Goal: Task Accomplishment & Management: Manage account settings

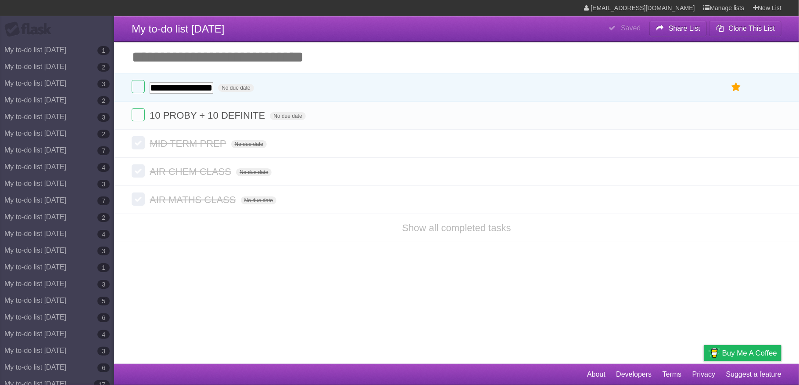
type input "**********"
click at [141, 80] on label at bounding box center [138, 86] width 13 height 13
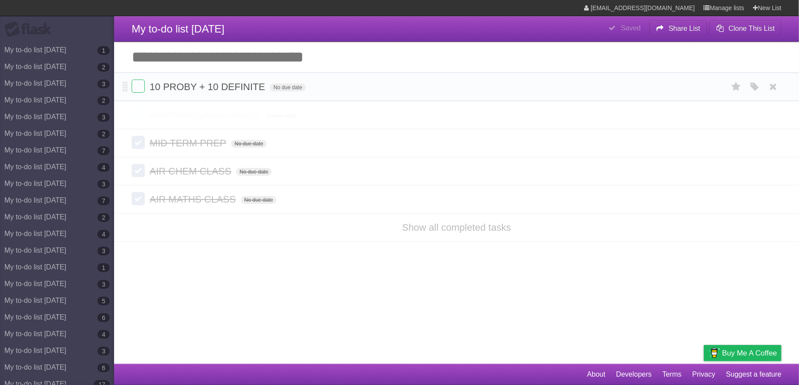
click at [784, 114] on li "AIR PHY CLASS - RECO No due date White Red Blue Green Purple Orange" at bounding box center [456, 115] width 685 height 28
click at [773, 86] on icon at bounding box center [774, 86] width 12 height 14
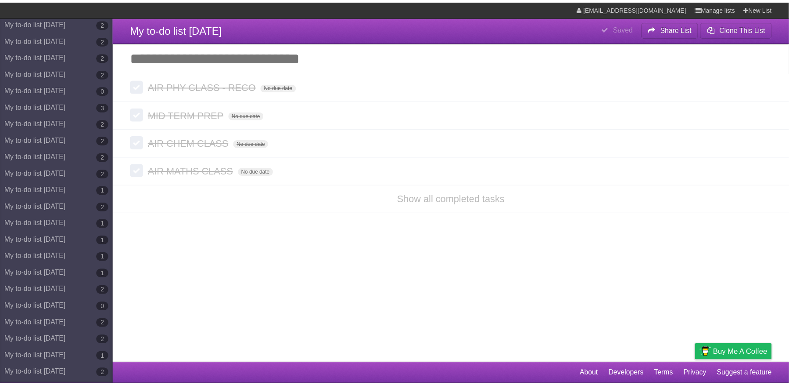
scroll to position [4410, 0]
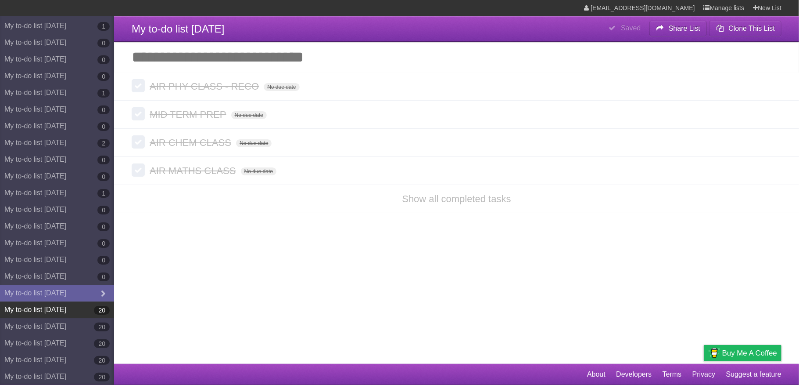
click at [76, 313] on link "My to-do list [DATE] 20" at bounding box center [57, 309] width 114 height 17
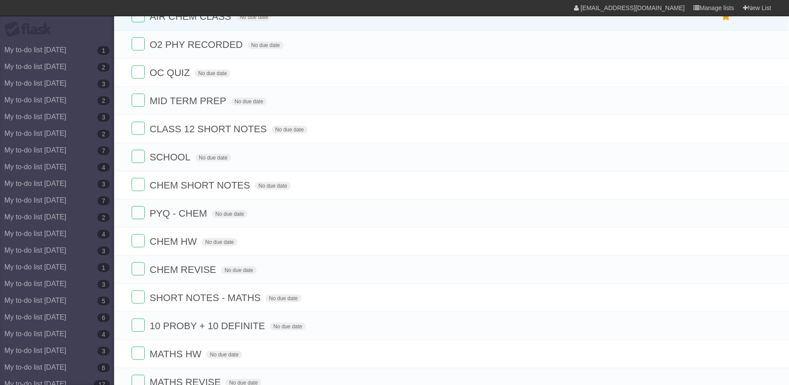
scroll to position [299, 0]
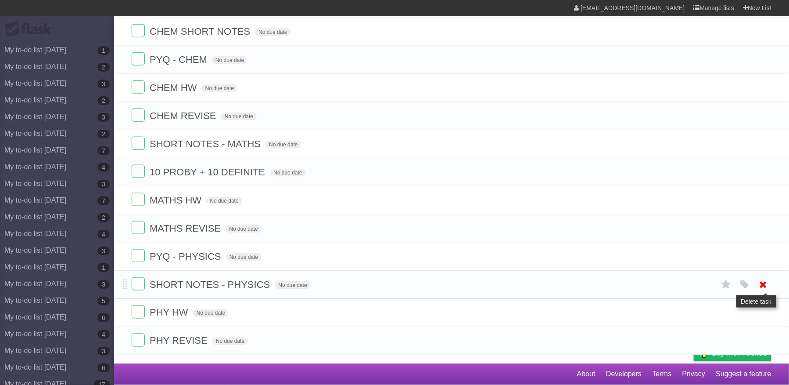
click at [768, 278] on icon at bounding box center [764, 284] width 12 height 14
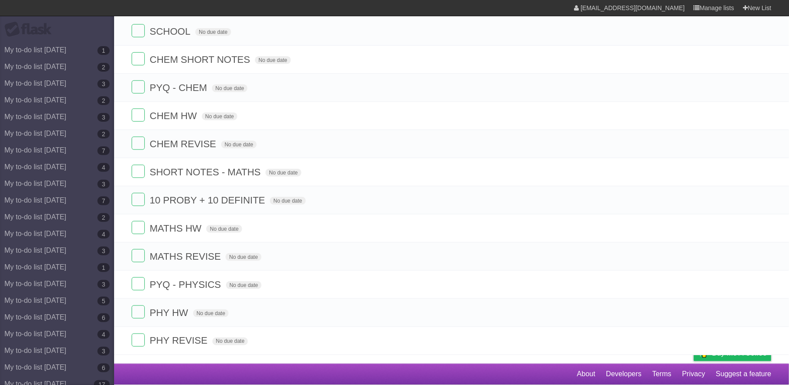
scroll to position [270, 0]
click at [764, 336] on icon at bounding box center [764, 340] width 12 height 14
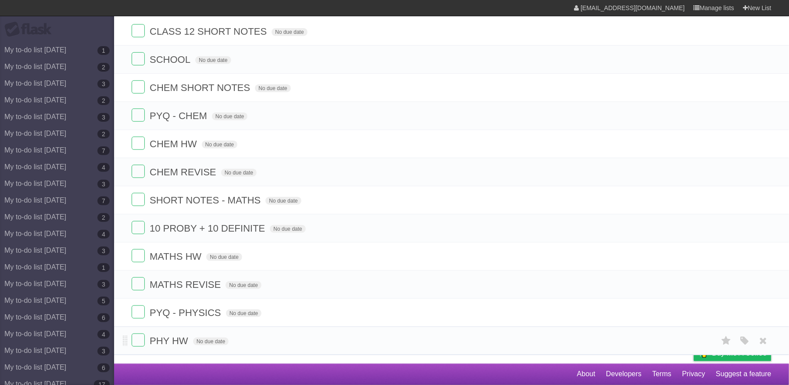
scroll to position [241, 0]
click at [181, 336] on span "PHY HW" at bounding box center [170, 340] width 41 height 11
type input "**********"
click at [763, 282] on icon at bounding box center [764, 284] width 12 height 14
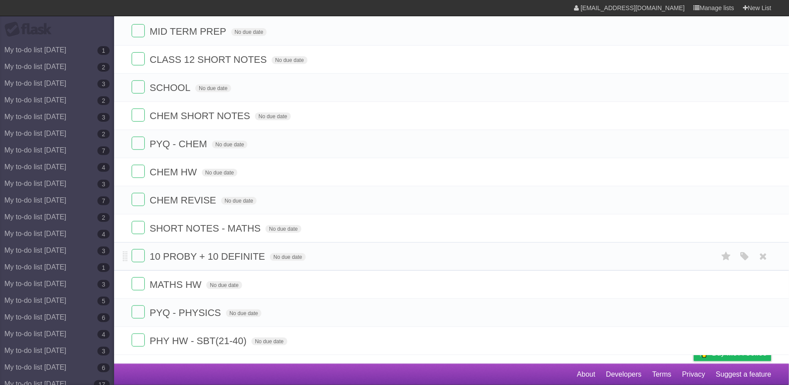
scroll to position [212, 0]
click at [194, 279] on span "MATHS HW" at bounding box center [177, 284] width 54 height 11
type input "**********"
click at [763, 222] on icon at bounding box center [764, 228] width 12 height 14
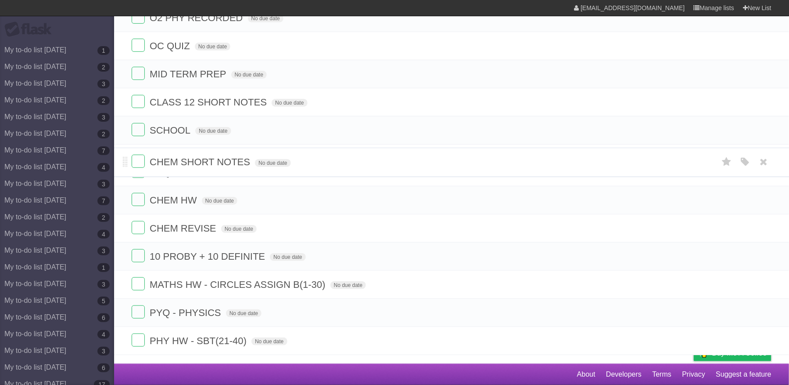
scroll to position [154, 0]
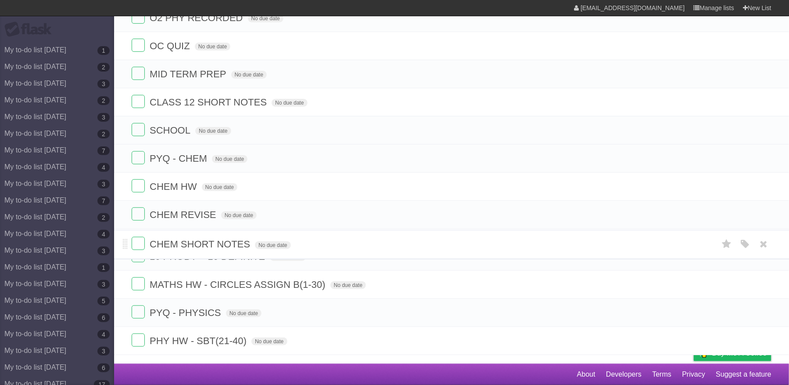
drag, startPoint x: 125, startPoint y: 132, endPoint x: 148, endPoint y: 241, distance: 110.9
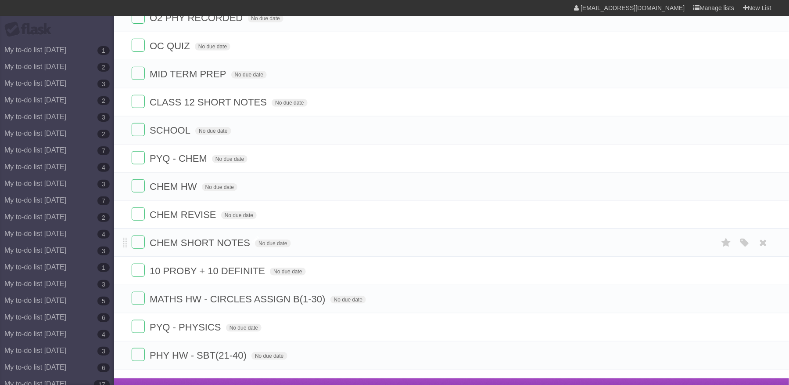
click at [236, 248] on span "CHEM SHORT NOTES" at bounding box center [201, 242] width 103 height 11
type input "**********"
click at [214, 220] on span "CHEM REVISE" at bounding box center [184, 214] width 69 height 11
type input "**********"
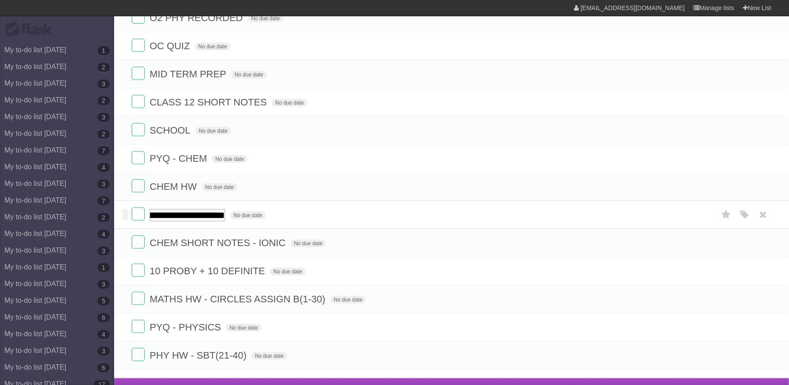
scroll to position [0, 57]
click at [762, 194] on icon at bounding box center [764, 186] width 12 height 14
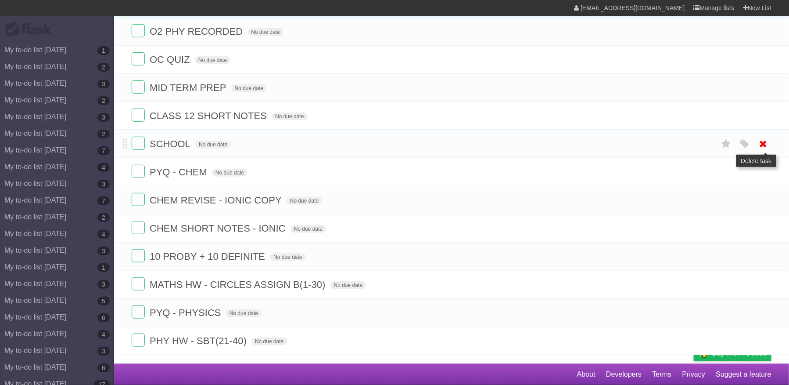
click at [759, 137] on icon at bounding box center [764, 144] width 12 height 14
click at [759, 108] on icon at bounding box center [764, 115] width 12 height 14
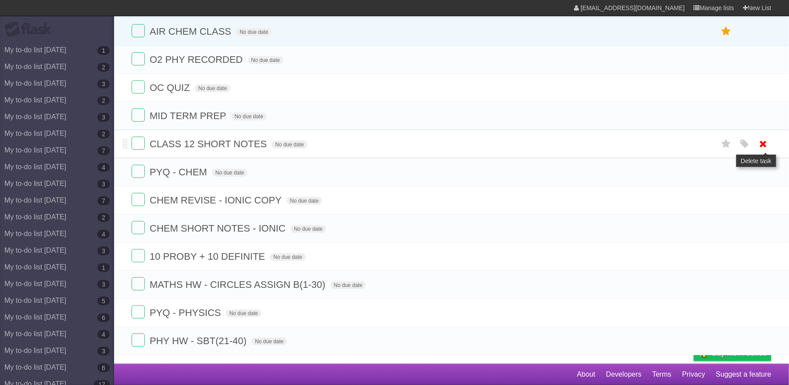
scroll to position [96, 0]
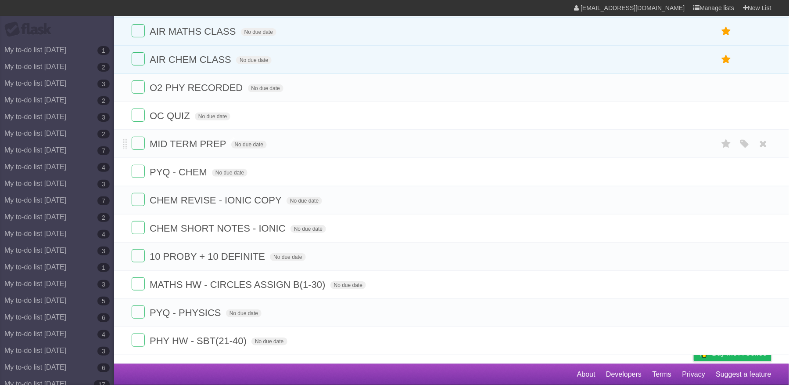
click at [222, 138] on span "MID TERM PREP" at bounding box center [189, 143] width 79 height 11
type input "**********"
click at [723, 137] on icon at bounding box center [726, 144] width 12 height 14
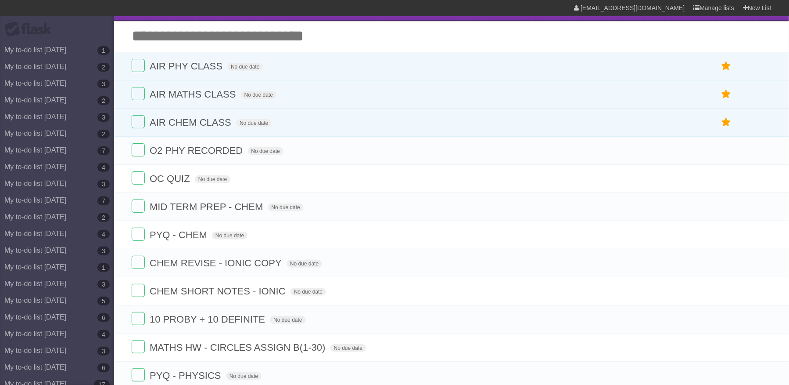
scroll to position [0, 0]
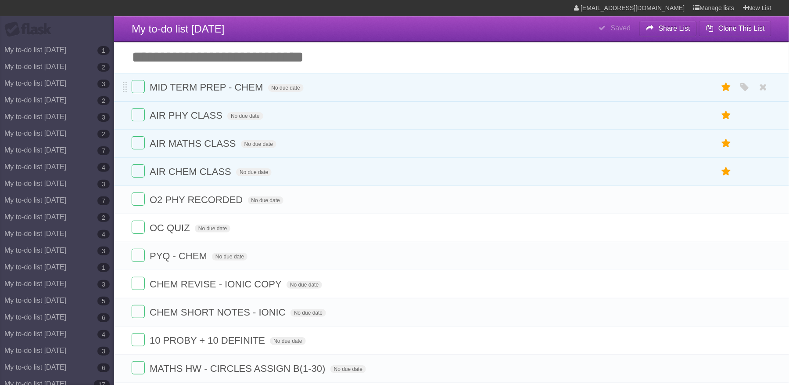
click at [752, 83] on div "White Red Blue Green Purple Orange" at bounding box center [745, 87] width 17 height 14
click at [743, 85] on icon "button" at bounding box center [745, 87] width 12 height 11
click at [658, 86] on label "Red" at bounding box center [660, 87] width 10 height 10
